Goal: Find specific page/section: Find specific page/section

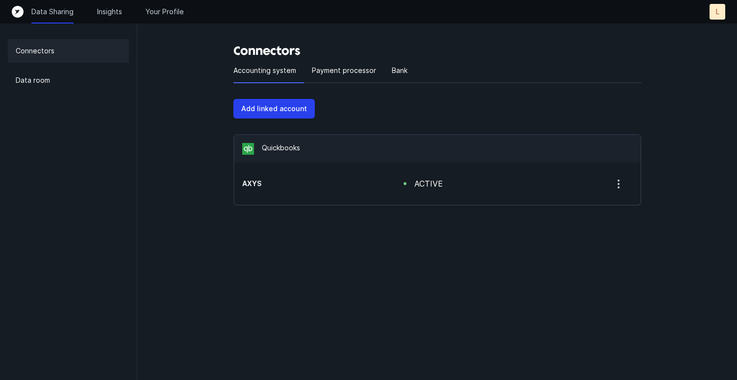
click at [623, 184] on icon "button" at bounding box center [618, 184] width 12 height 12
click at [653, 174] on div "Connectors Accounting system Payment processor Bank Add linked account Quickboo…" at bounding box center [437, 134] width 439 height 221
click at [120, 17] on div "Data Sharing Insights Your Profile L L" at bounding box center [368, 12] width 713 height 16
click at [159, 0] on div "Data Sharing Insights Your Profile L L" at bounding box center [368, 12] width 737 height 24
click at [159, 12] on p "Your Profile" at bounding box center [165, 12] width 38 height 10
